Goal: Information Seeking & Learning: Learn about a topic

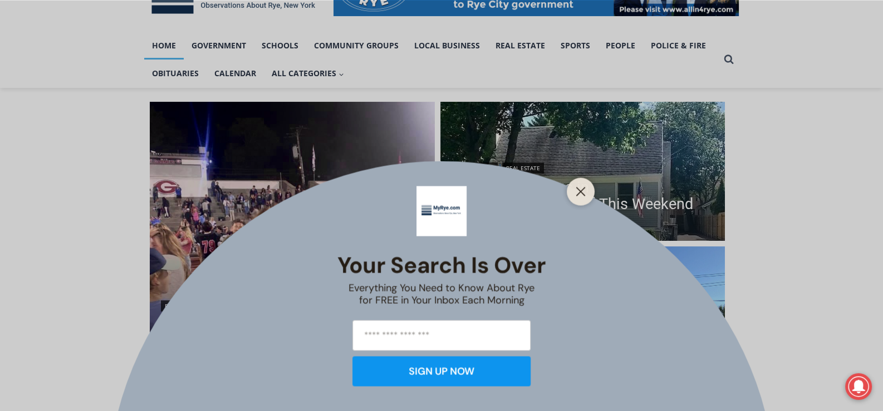
scroll to position [222, 0]
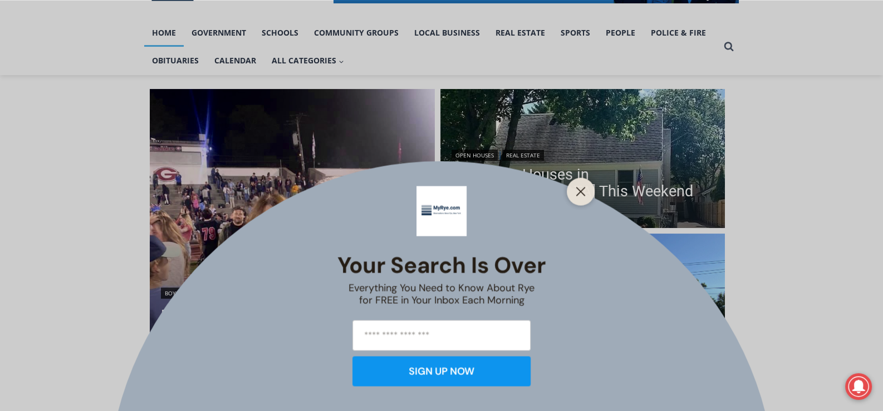
click at [582, 182] on div at bounding box center [581, 192] width 28 height 28
click at [578, 188] on line "Close" at bounding box center [581, 192] width 8 height 8
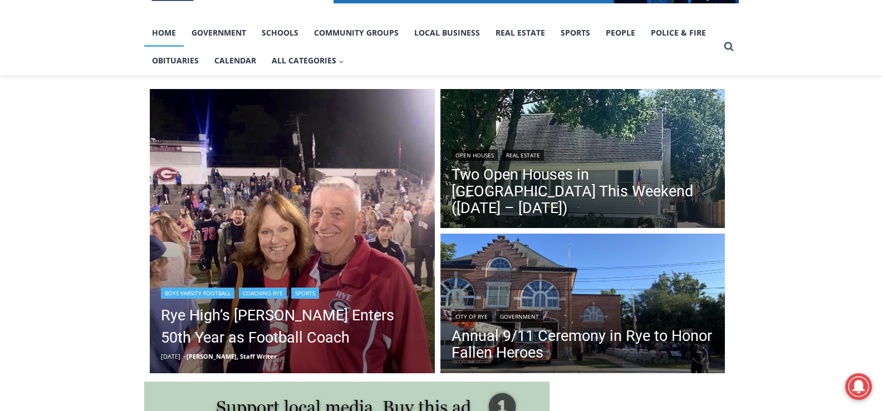
click at [251, 234] on img "Read More Rye High’s Dino Garr Enters 50th Year as Football Coach" at bounding box center [292, 231] width 285 height 285
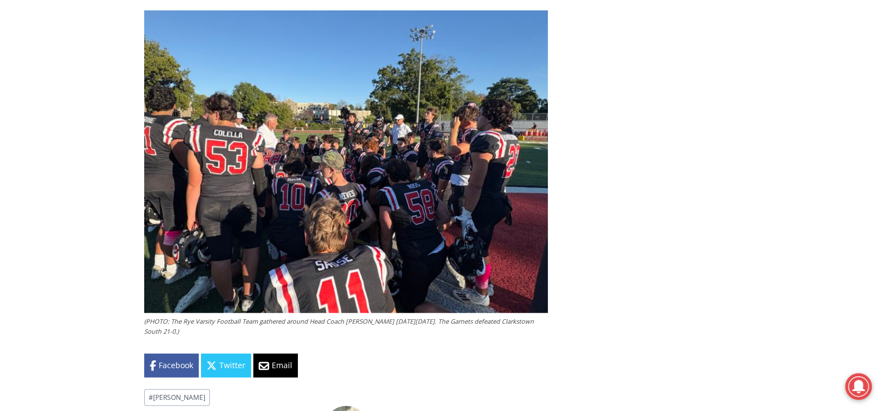
scroll to position [3543, 0]
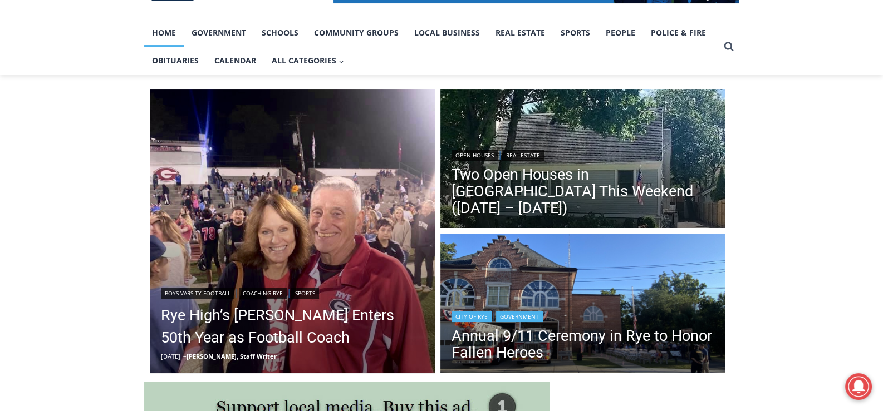
click at [615, 283] on img "Read More Annual 9/11 Ceremony in Rye to Honor Fallen Heroes" at bounding box center [582, 305] width 285 height 143
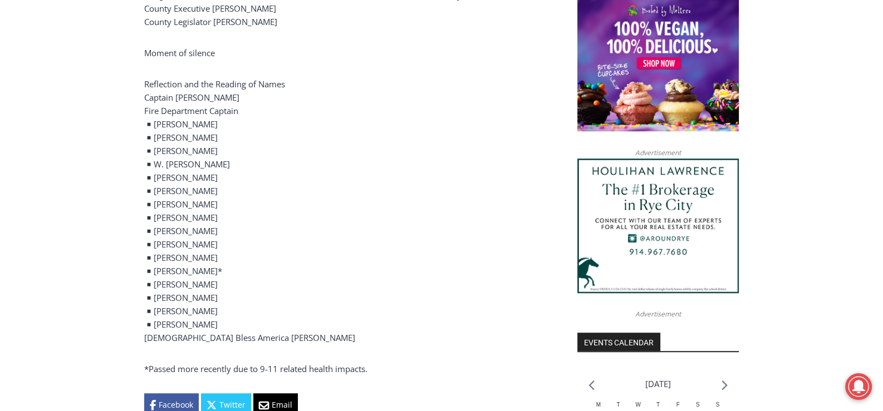
scroll to position [979, 0]
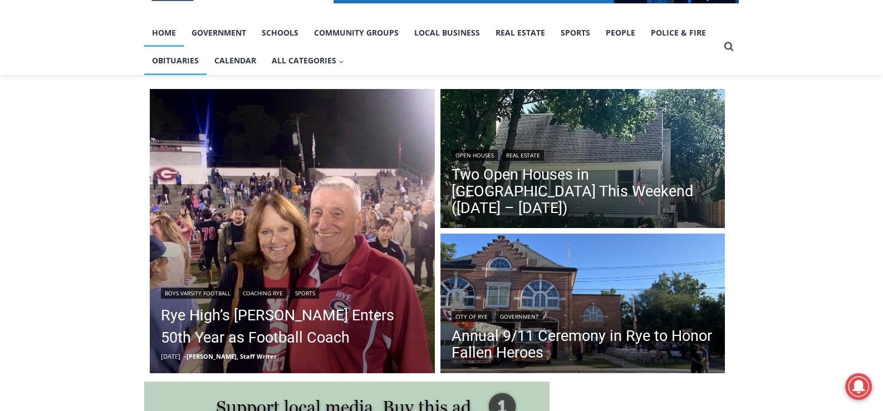
click at [187, 57] on link "Obituaries" at bounding box center [175, 61] width 62 height 28
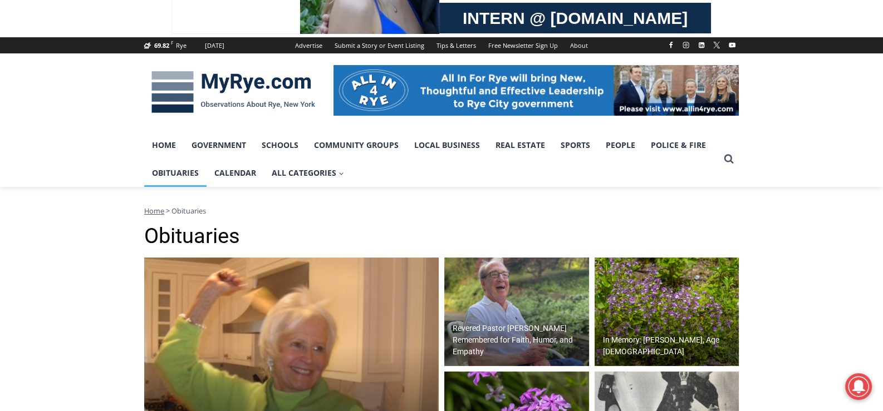
scroll to position [222, 0]
